Goal: Find specific page/section: Find specific page/section

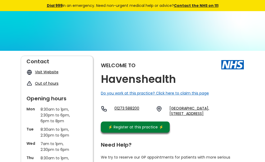
scroll to position [26, 0]
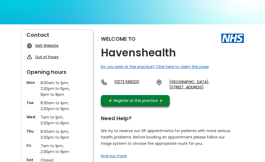
click at [198, 120] on div "Need Help?" at bounding box center [170, 117] width 138 height 8
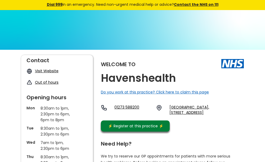
scroll to position [0, 0]
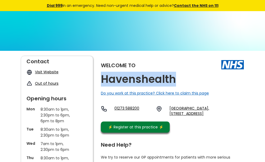
drag, startPoint x: 174, startPoint y: 80, endPoint x: 102, endPoint y: 75, distance: 72.3
click at [102, 75] on h2 "Havenshealth" at bounding box center [138, 79] width 75 height 12
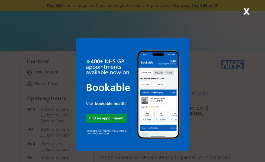
click at [244, 12] on strong "X" at bounding box center [246, 11] width 6 height 13
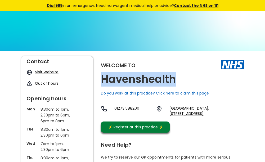
drag, startPoint x: 175, startPoint y: 82, endPoint x: 102, endPoint y: 81, distance: 72.7
click at [102, 81] on h2 "Havenshealth" at bounding box center [138, 79] width 75 height 12
copy h2 "Havenshealth"
